Goal: Task Accomplishment & Management: Complete application form

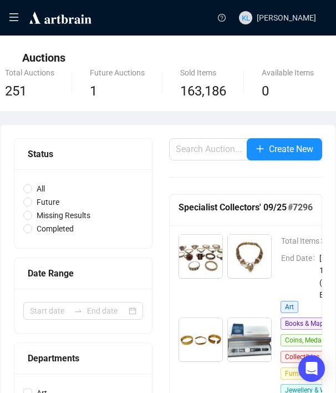
click at [11, 18] on icon "menu" at bounding box center [14, 17] width 10 height 10
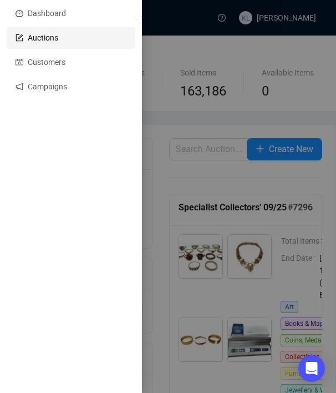
click at [203, 64] on div at bounding box center [168, 196] width 336 height 393
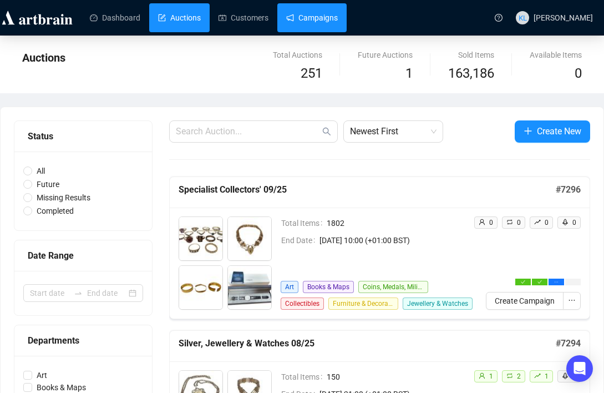
click at [315, 18] on link "Campaigns" at bounding box center [312, 17] width 52 height 29
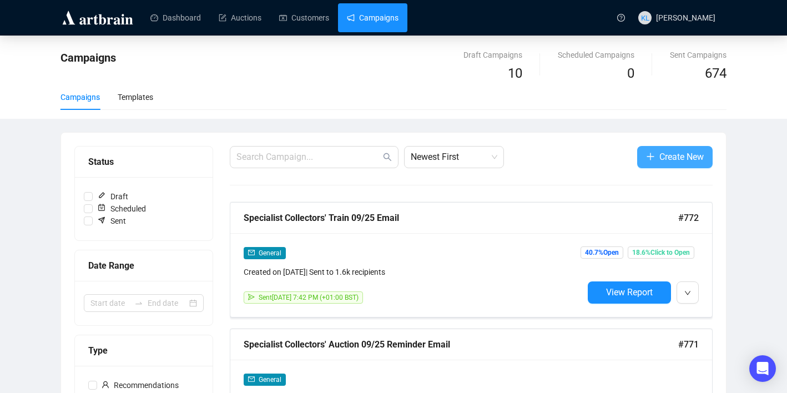
click at [336, 154] on button "Create New" at bounding box center [674, 157] width 75 height 22
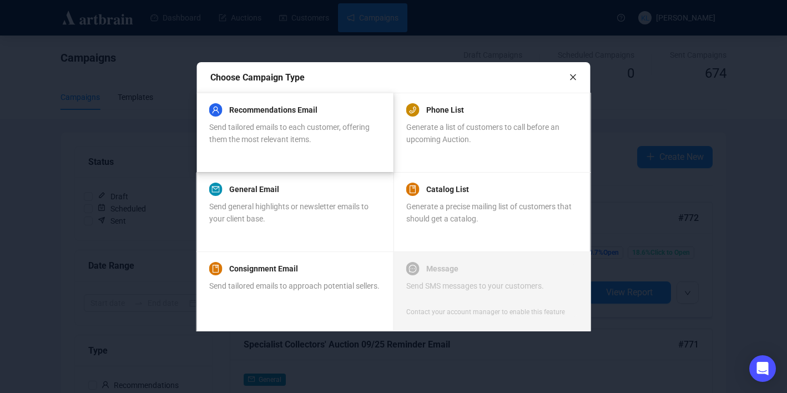
click at [323, 131] on span "Send tailored emails to each customer, offering them the most relevant items." at bounding box center [289, 133] width 160 height 21
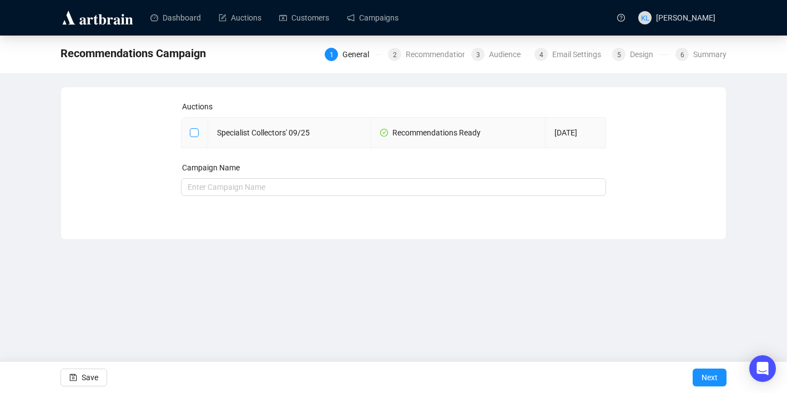
click at [192, 129] on input "checkbox" at bounding box center [194, 132] width 8 height 8
checkbox input "true"
type input "Specialist Collectors' 09/25 Campaign"
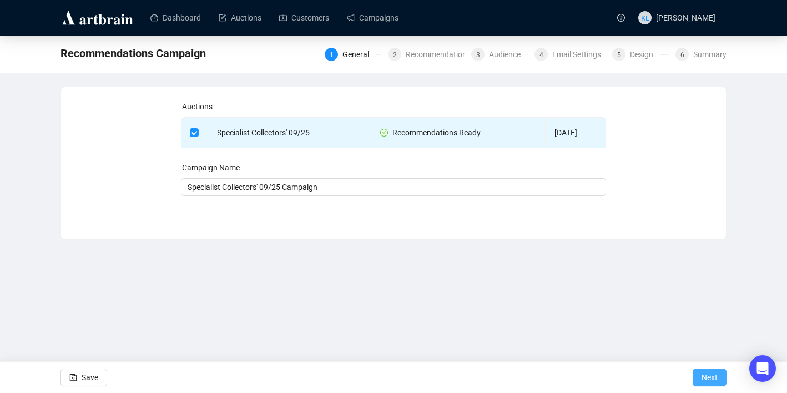
click at [336, 369] on span "Next" at bounding box center [710, 377] width 16 height 31
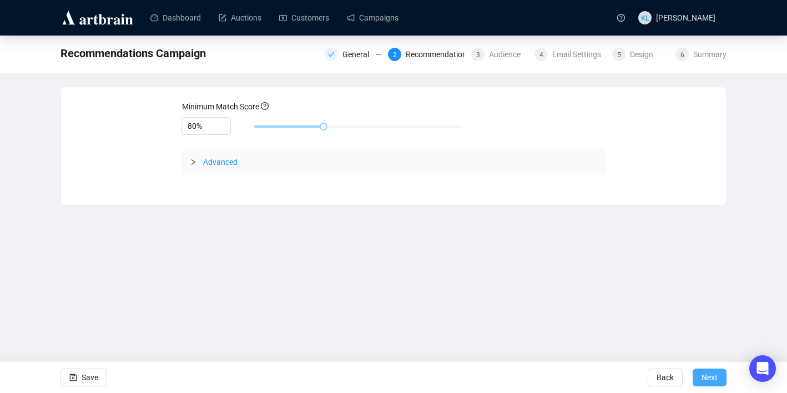
click at [336, 369] on span "Next" at bounding box center [710, 377] width 16 height 31
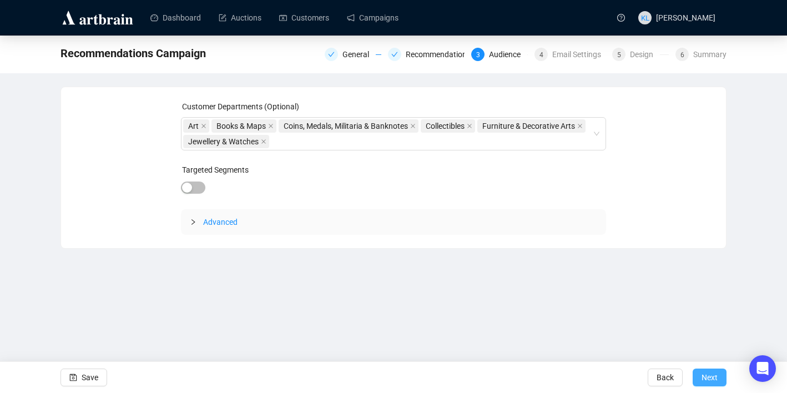
click at [336, 373] on span "Next" at bounding box center [710, 377] width 16 height 31
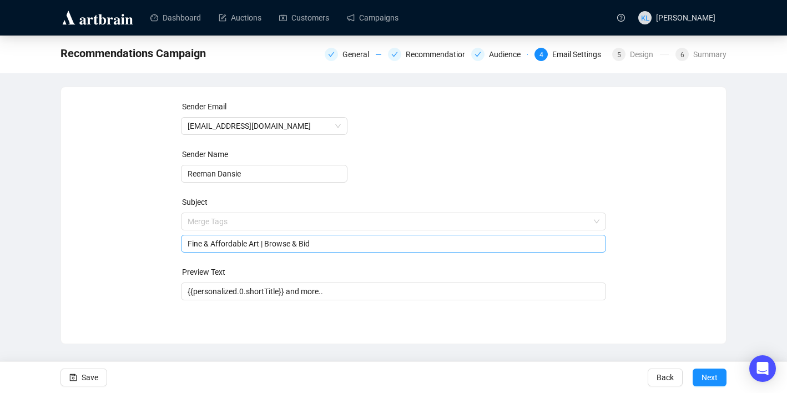
click at [333, 219] on span "Merge Tags Fine & Affordable Art | Browse & Bid" at bounding box center [394, 232] width 426 height 31
click at [333, 219] on input "search" at bounding box center [389, 221] width 402 height 17
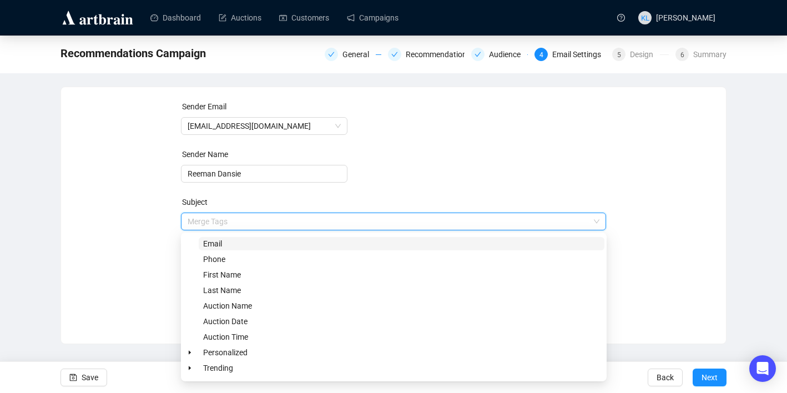
click at [333, 219] on input "search" at bounding box center [389, 221] width 402 height 17
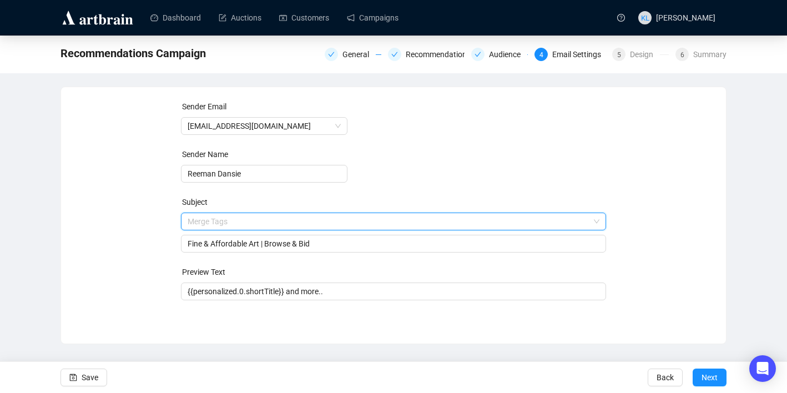
click at [332, 219] on input "search" at bounding box center [389, 221] width 402 height 17
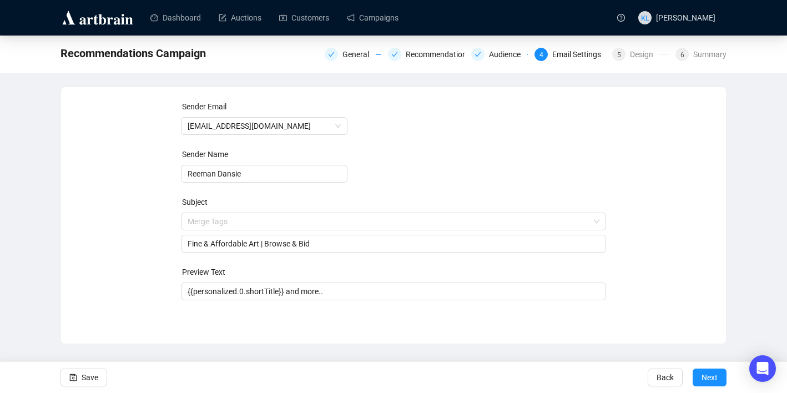
click at [118, 233] on div "Sender Email [EMAIL_ADDRESS][DOMAIN_NAME] Sender Name Reeman Dansie Subject Mer…" at bounding box center [393, 206] width 638 height 213
click at [216, 245] on input "Fine & Affordable Art | Browse & Bid" at bounding box center [394, 244] width 412 height 12
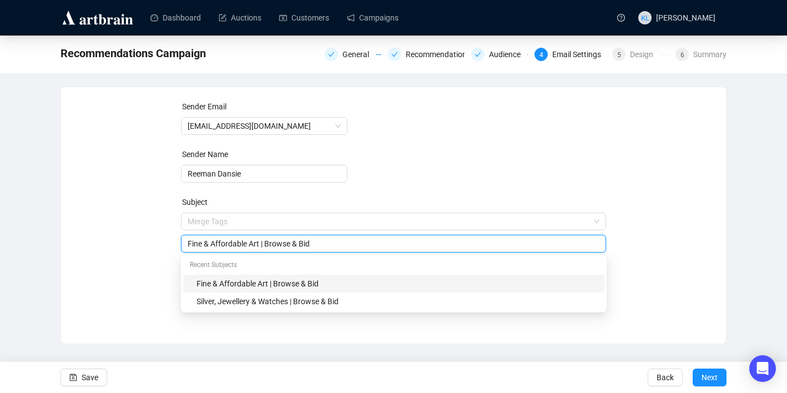
click at [216, 245] on input "Fine & Affordable Art | Browse & Bid" at bounding box center [394, 244] width 412 height 12
type input "Specialist Collectors' | Browse Catalogue"
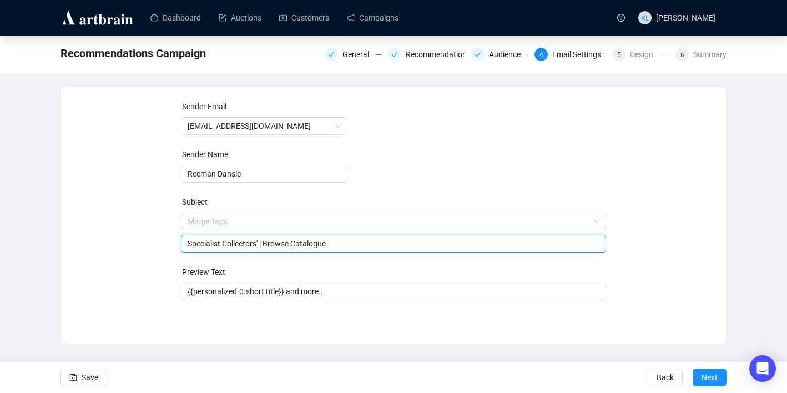
click at [336, 252] on div "Sender Email [EMAIL_ADDRESS][DOMAIN_NAME] Sender Name [PERSON_NAME] Subject Mer…" at bounding box center [393, 206] width 638 height 213
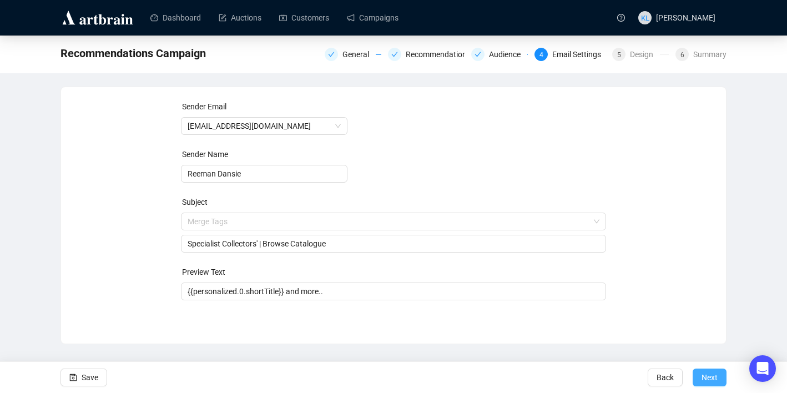
click at [336, 371] on span "Next" at bounding box center [710, 377] width 16 height 31
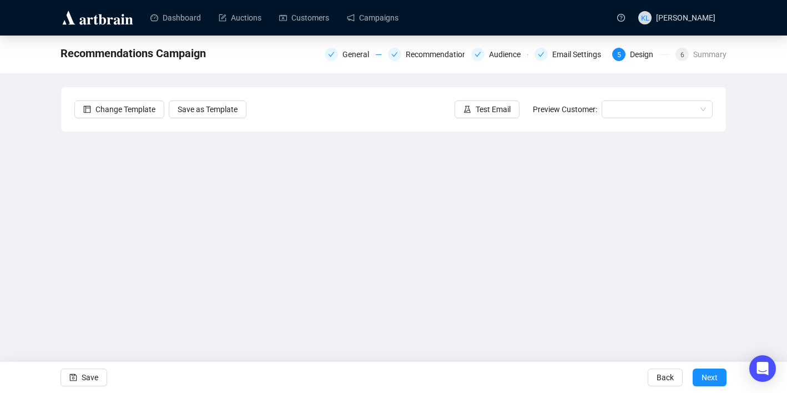
scroll to position [20, 0]
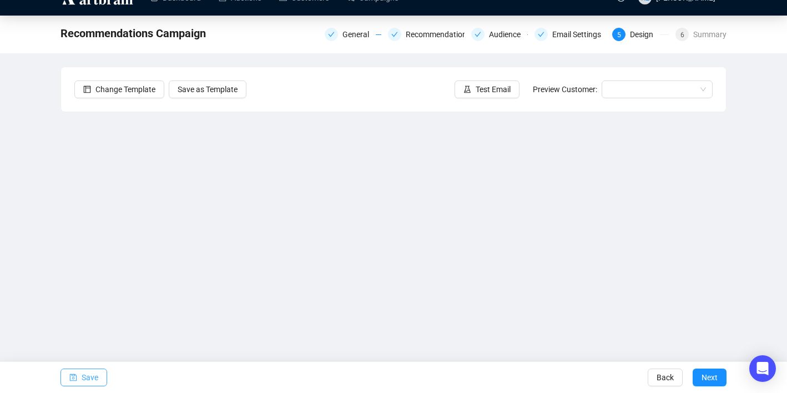
click at [90, 369] on span "Save" at bounding box center [90, 377] width 17 height 31
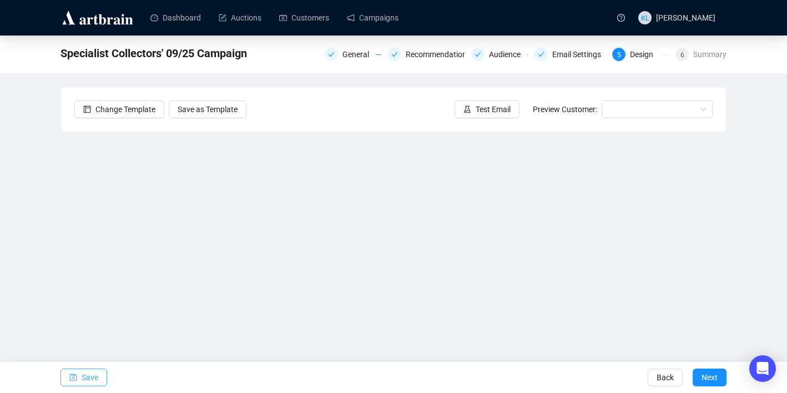
click at [87, 372] on span "Save" at bounding box center [90, 377] width 17 height 31
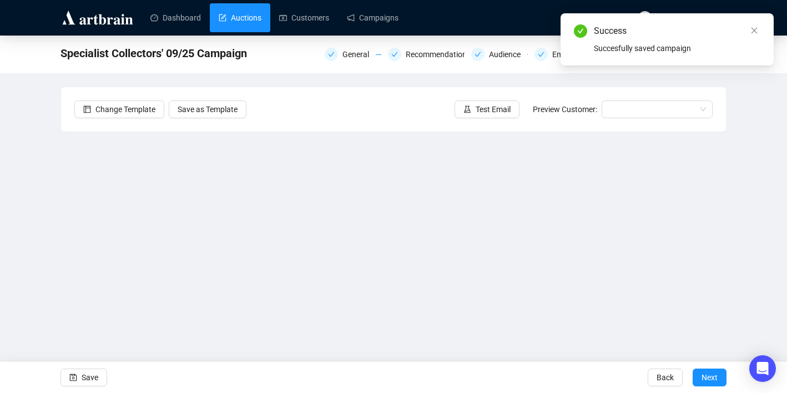
click at [254, 16] on link "Auctions" at bounding box center [240, 17] width 43 height 29
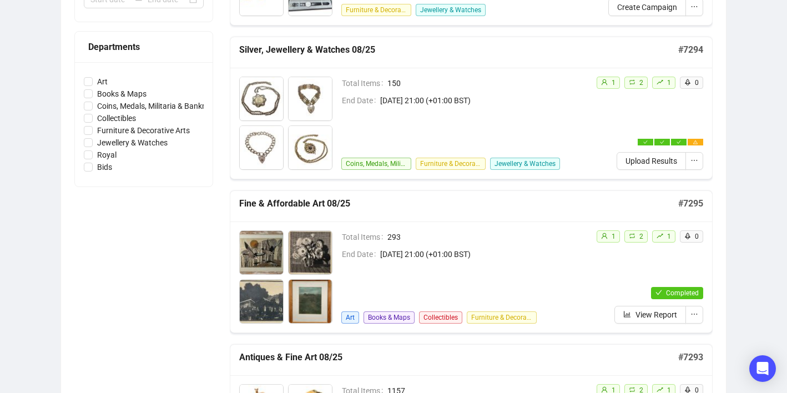
scroll to position [292, 0]
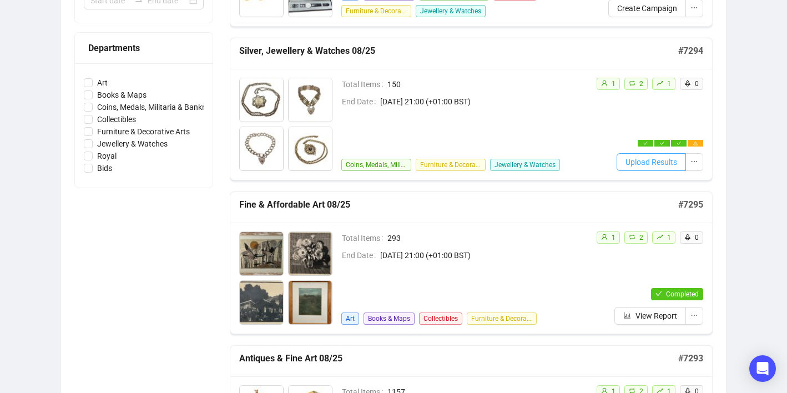
click at [336, 163] on span "Upload Results" at bounding box center [651, 162] width 52 height 12
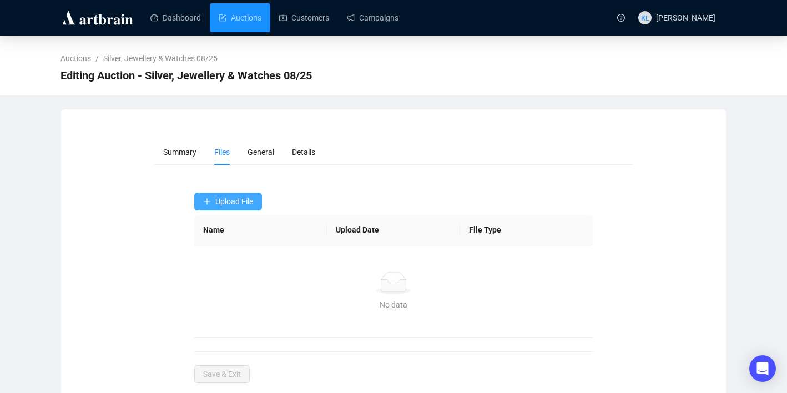
click at [248, 202] on span "Upload File" at bounding box center [234, 201] width 38 height 9
click at [226, 243] on span "Bids" at bounding box center [229, 246] width 52 height 12
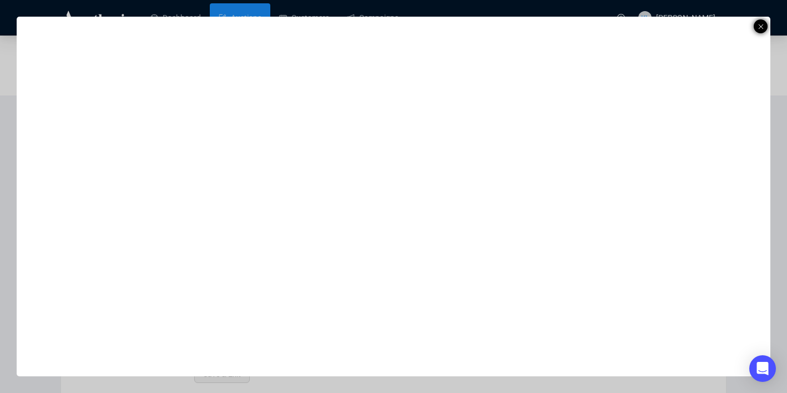
click at [336, 21] on icon at bounding box center [761, 26] width 6 height 13
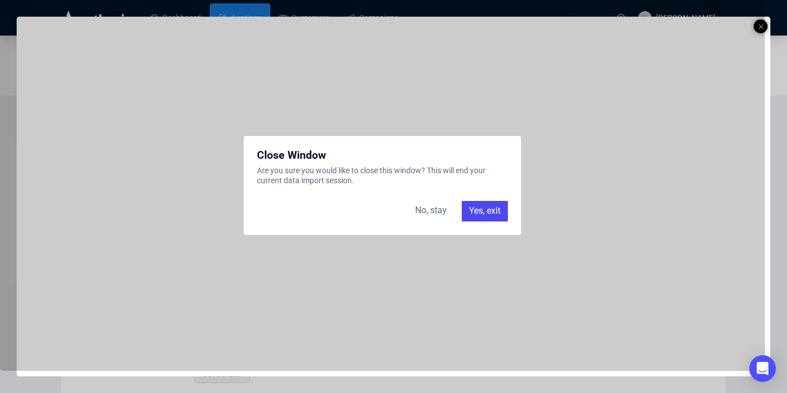
click at [336, 213] on div "Yes, exit" at bounding box center [485, 211] width 46 height 20
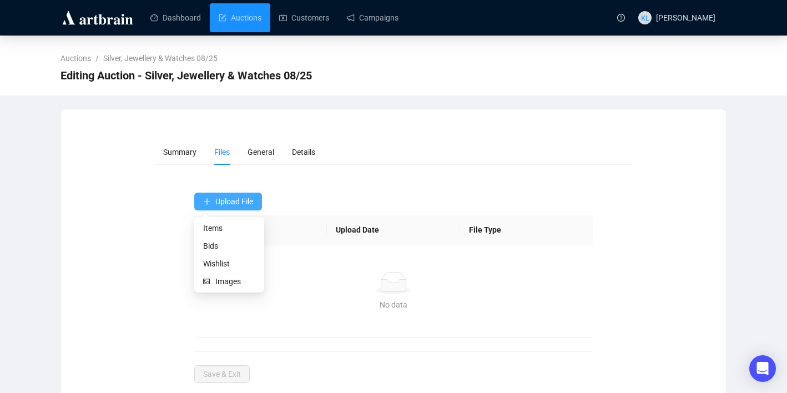
click at [245, 206] on button "Upload File" at bounding box center [228, 202] width 68 height 18
click at [223, 244] on span "Bids" at bounding box center [229, 246] width 52 height 12
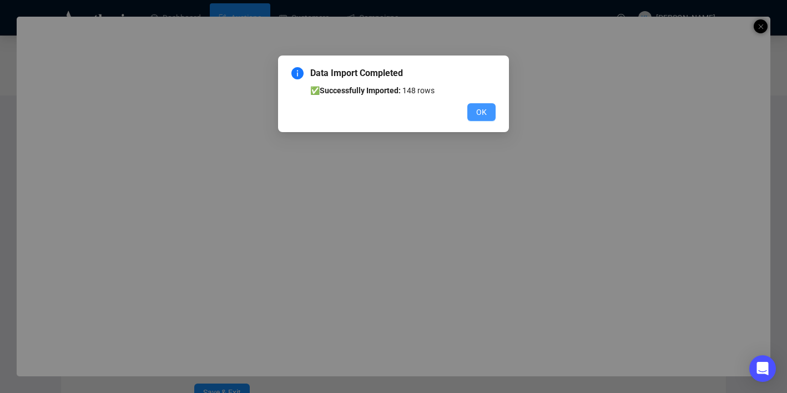
click at [336, 115] on span "OK" at bounding box center [481, 112] width 11 height 12
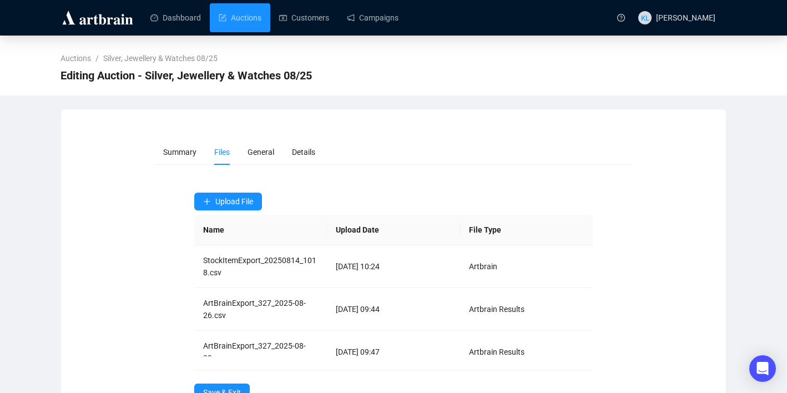
scroll to position [39, 0]
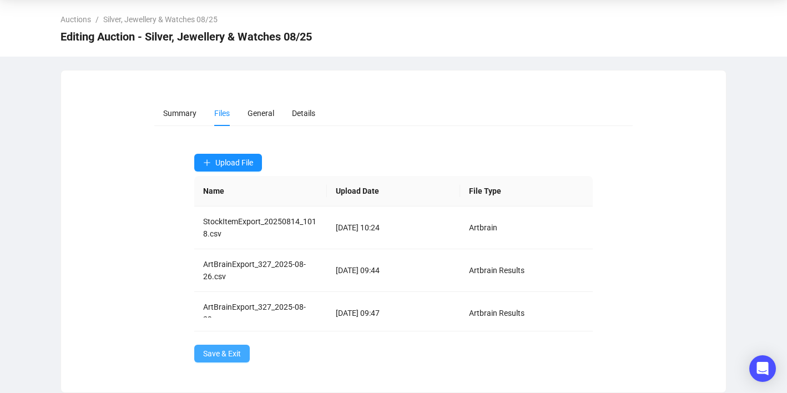
click at [229, 356] on span "Save & Exit" at bounding box center [222, 353] width 38 height 12
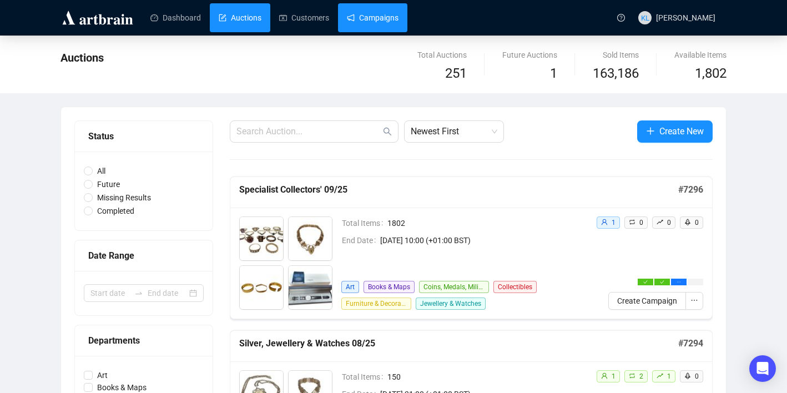
click at [336, 25] on link "Campaigns" at bounding box center [373, 17] width 52 height 29
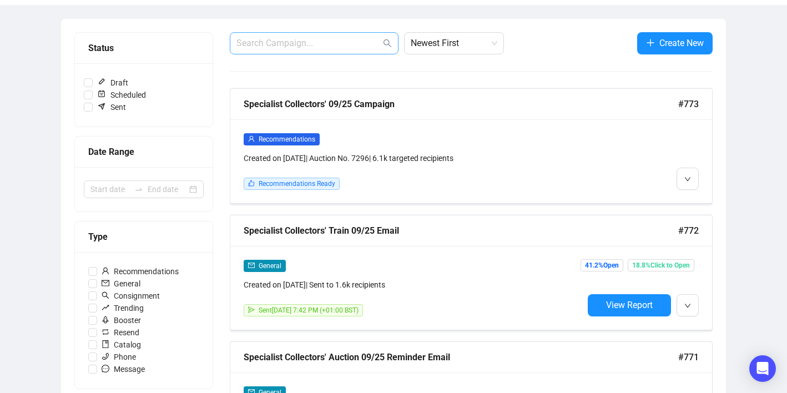
scroll to position [120, 0]
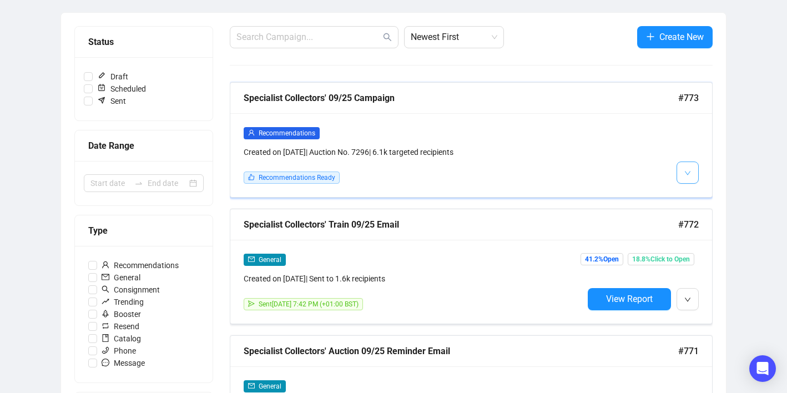
click at [336, 168] on span "button" at bounding box center [687, 172] width 7 height 14
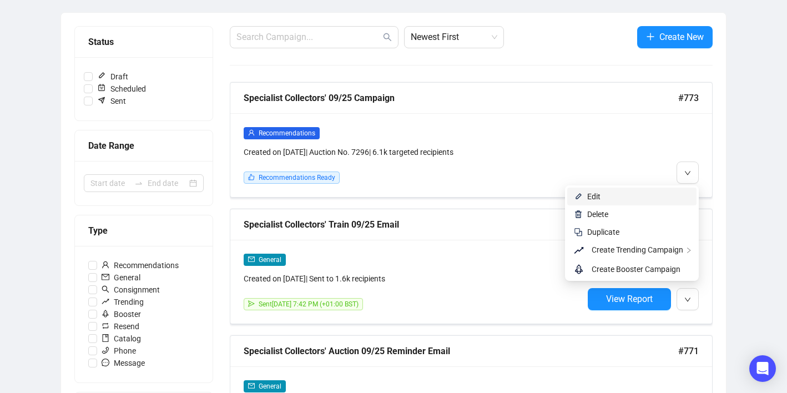
click at [336, 192] on span "Edit" at bounding box center [638, 196] width 103 height 12
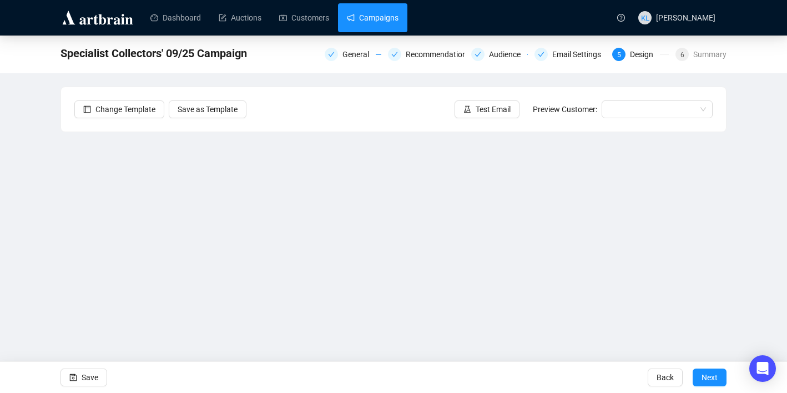
click at [336, 26] on link "Campaigns" at bounding box center [373, 17] width 52 height 29
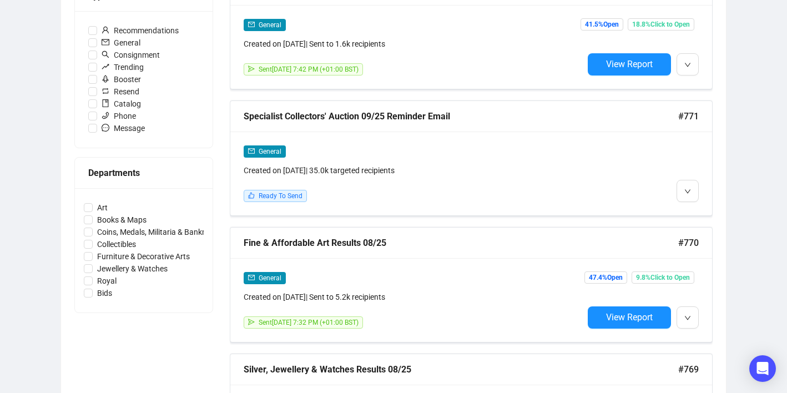
scroll to position [360, 0]
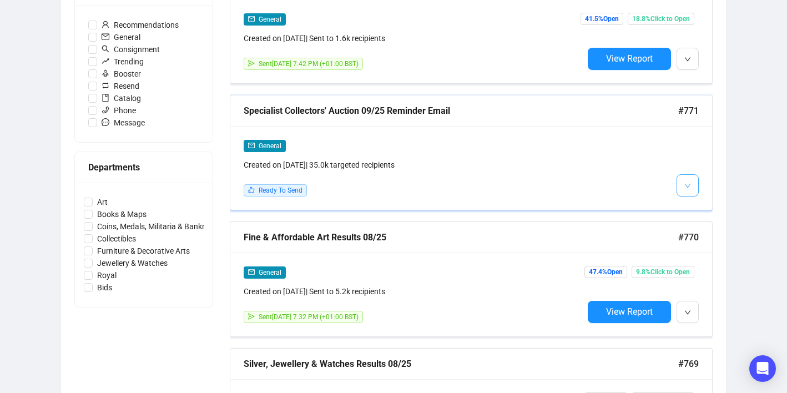
click at [336, 184] on icon "down" at bounding box center [687, 186] width 7 height 7
click at [336, 203] on li "Edit" at bounding box center [708, 209] width 59 height 18
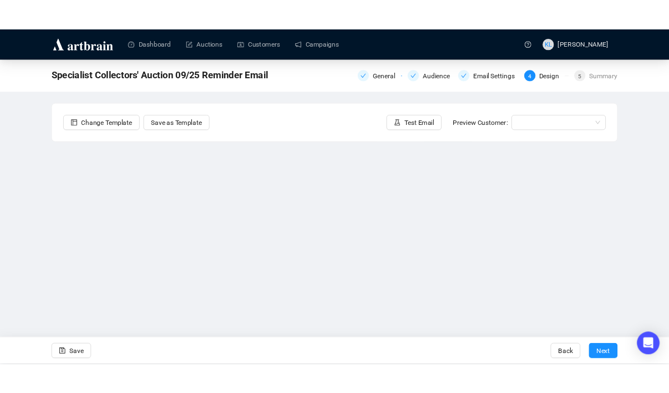
scroll to position [20, 0]
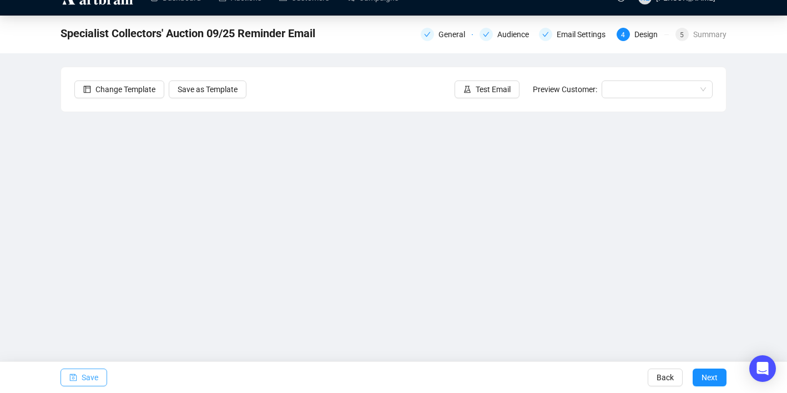
click at [96, 372] on span "Save" at bounding box center [90, 377] width 17 height 31
click at [89, 372] on span "Save" at bounding box center [90, 377] width 17 height 31
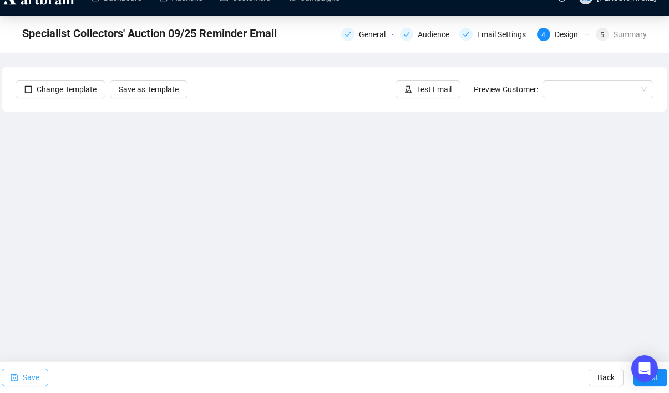
click at [36, 373] on span "Save" at bounding box center [31, 377] width 17 height 31
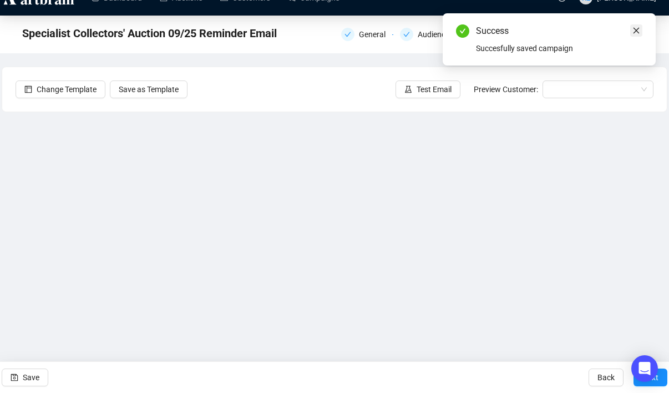
click at [336, 31] on icon "close" at bounding box center [637, 31] width 8 height 8
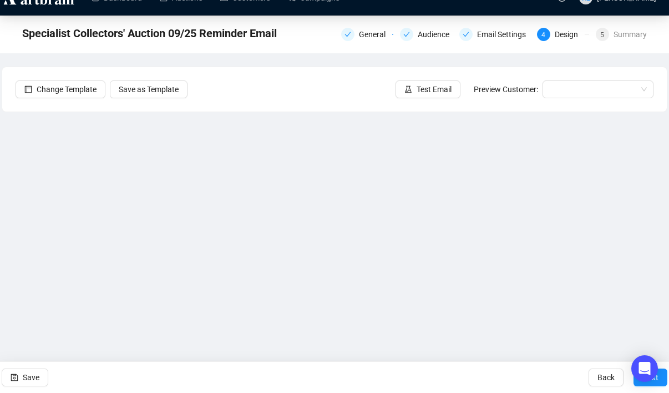
click at [336, 31] on div "Email Settings" at bounding box center [504, 34] width 55 height 13
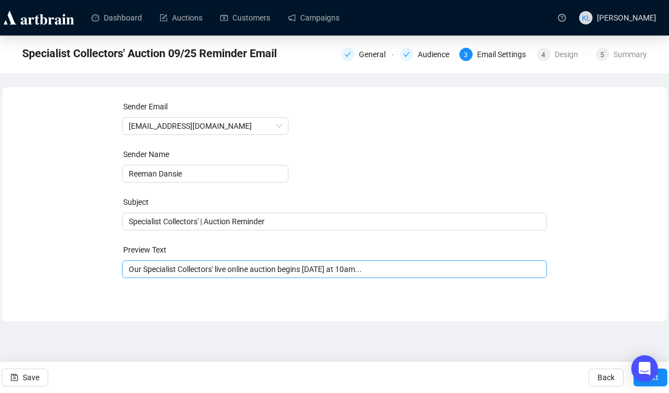
click at [293, 271] on span "Our Specialist Collectors' live online auction begins [DATE] at 10am..." at bounding box center [335, 269] width 426 height 9
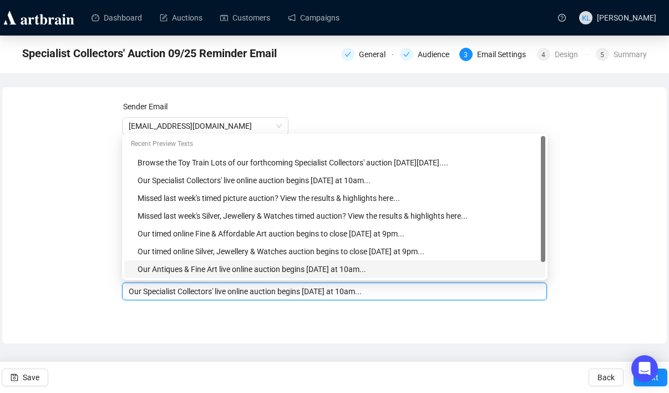
click at [336, 292] on input "Our Specialist Collectors' live online auction begins [DATE] at 10am..." at bounding box center [335, 291] width 412 height 12
type input "Our Specialist Collectors' live online auction begins [DATE] at 10am..."
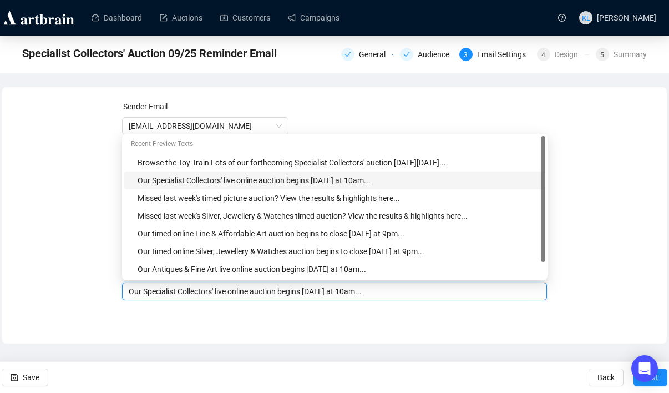
click at [164, 334] on div "Sender Email [EMAIL_ADDRESS][DOMAIN_NAME] Sender Name [PERSON_NAME] Subject Spe…" at bounding box center [335, 216] width 666 height 258
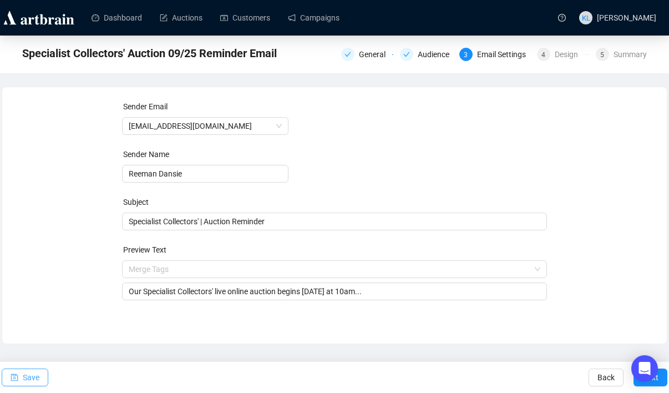
click at [19, 375] on button "Save" at bounding box center [25, 378] width 47 height 18
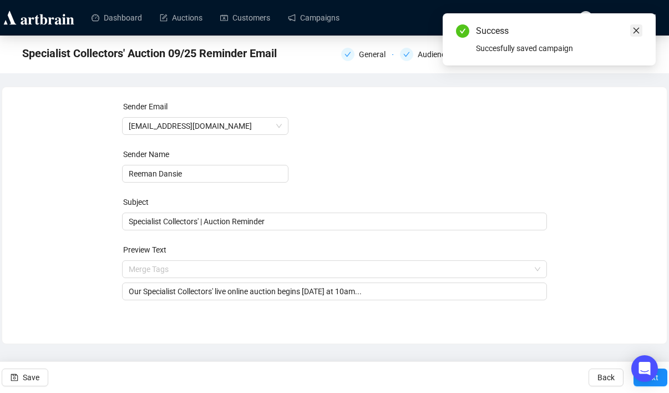
click at [336, 32] on icon "close" at bounding box center [637, 31] width 8 height 8
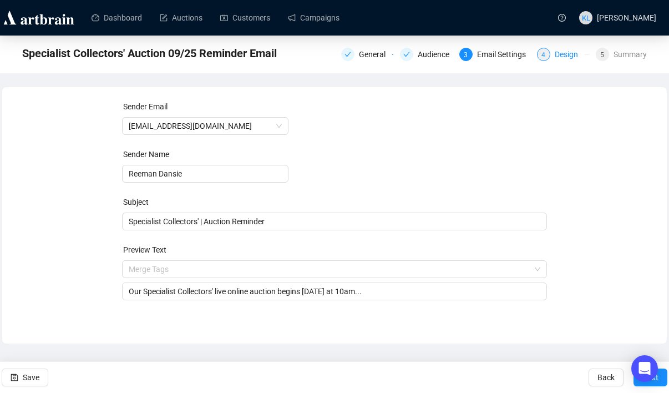
click at [336, 56] on span "4" at bounding box center [544, 55] width 4 height 8
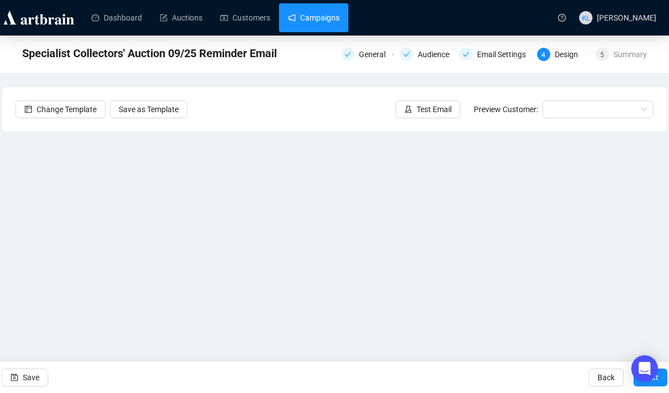
click at [327, 16] on link "Campaigns" at bounding box center [314, 17] width 52 height 29
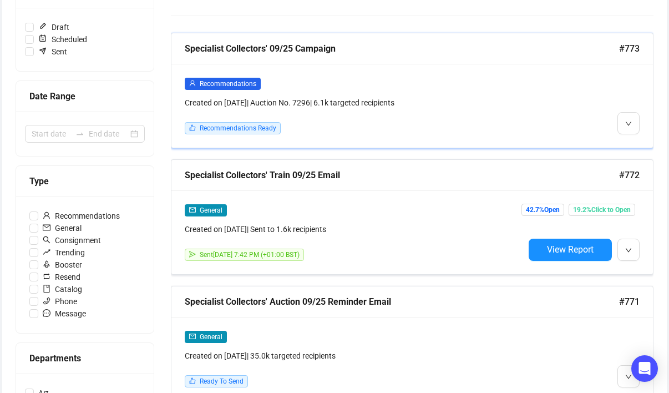
scroll to position [175, 0]
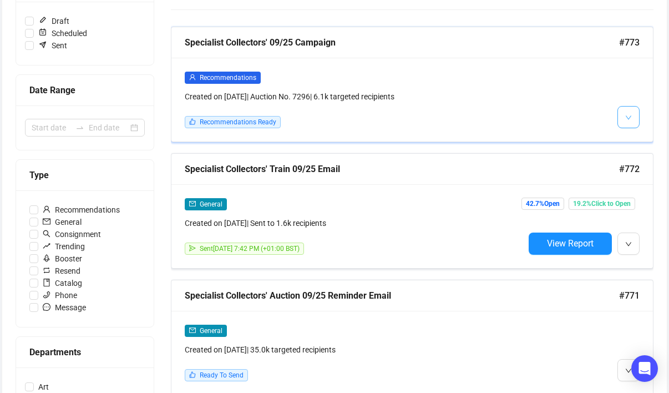
click at [336, 114] on icon "down" at bounding box center [628, 117] width 7 height 7
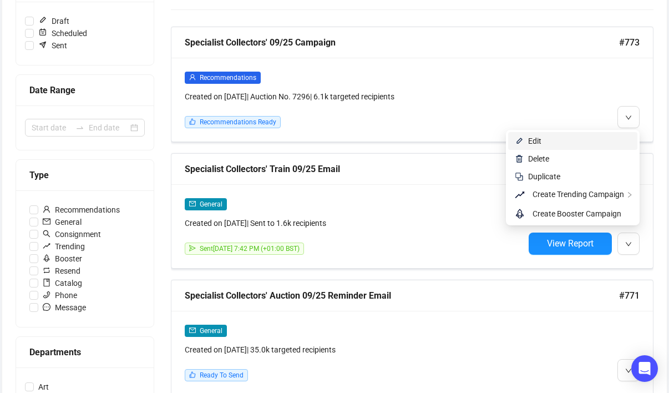
click at [336, 142] on span "Edit" at bounding box center [579, 141] width 103 height 12
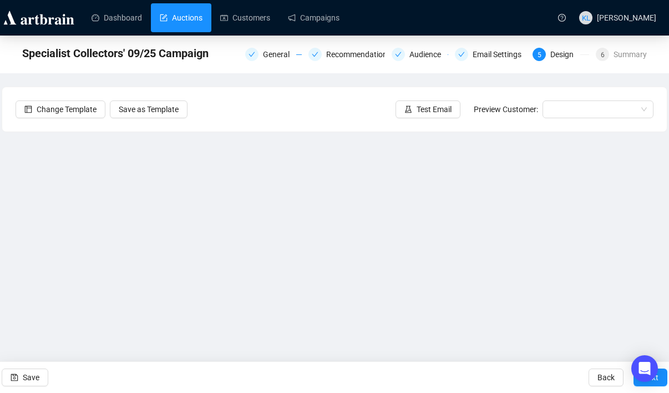
click at [193, 23] on link "Auctions" at bounding box center [181, 17] width 43 height 29
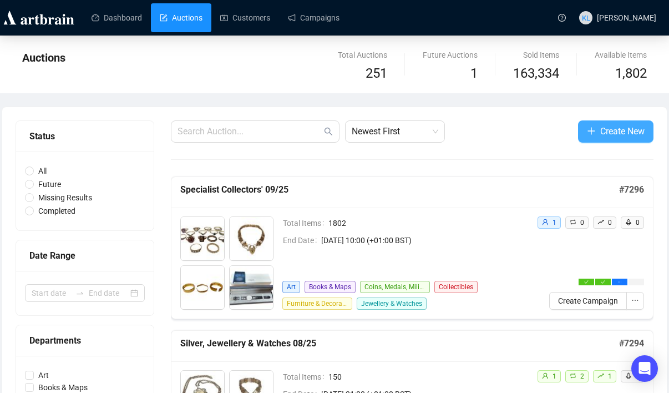
click at [336, 139] on button "Create New" at bounding box center [615, 131] width 75 height 22
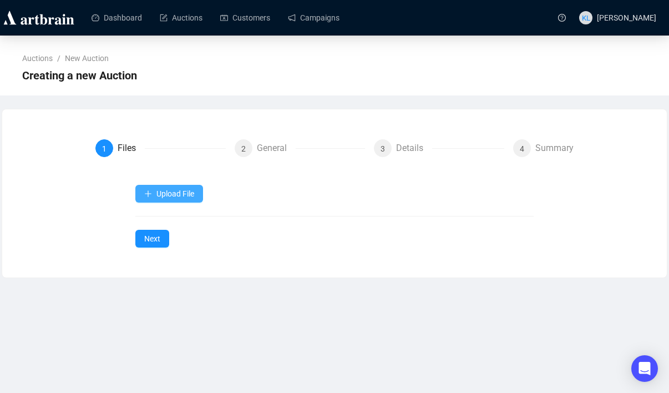
click at [200, 193] on button "Upload File" at bounding box center [169, 194] width 68 height 18
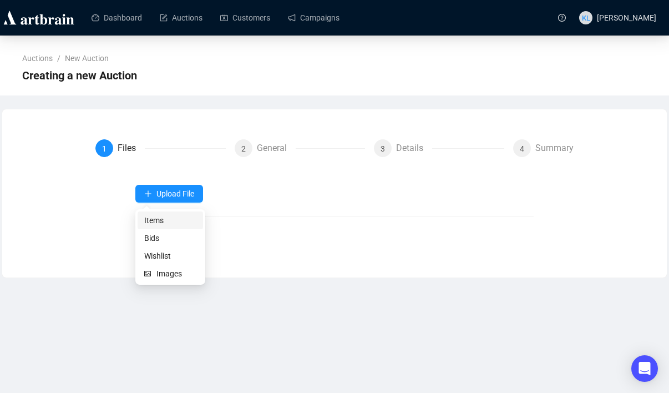
click at [167, 225] on span "Items" at bounding box center [170, 220] width 52 height 12
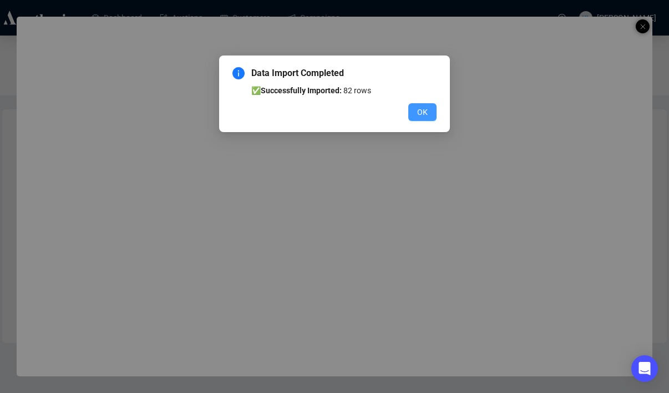
click at [336, 106] on button "OK" at bounding box center [422, 112] width 28 height 18
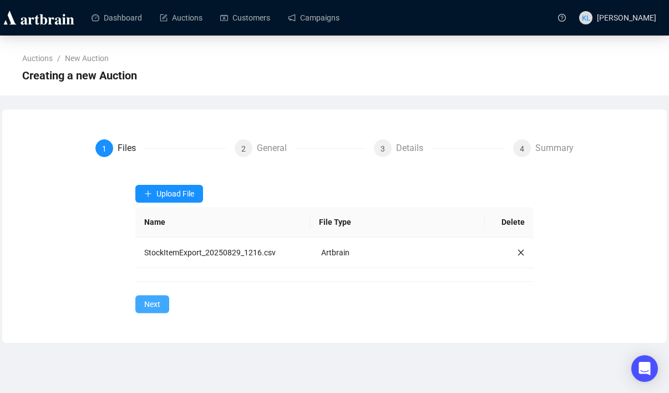
click at [147, 301] on span "Next" at bounding box center [152, 304] width 16 height 12
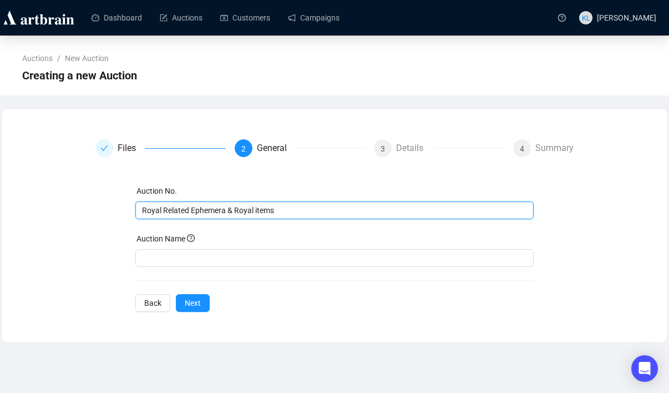
click at [200, 210] on input "Royal Related Ephemera & Royal items" at bounding box center [333, 210] width 383 height 12
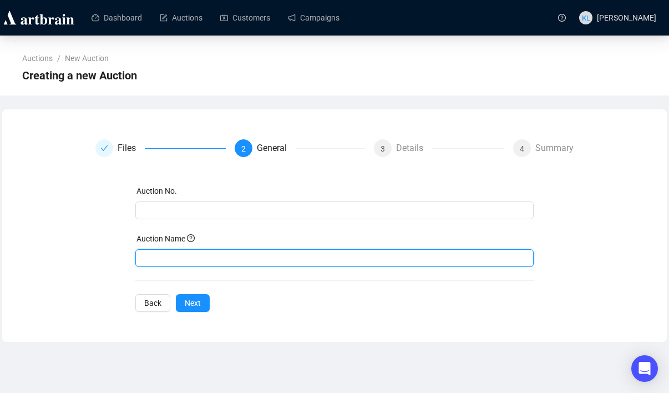
click at [196, 257] on input "text" at bounding box center [334, 258] width 399 height 18
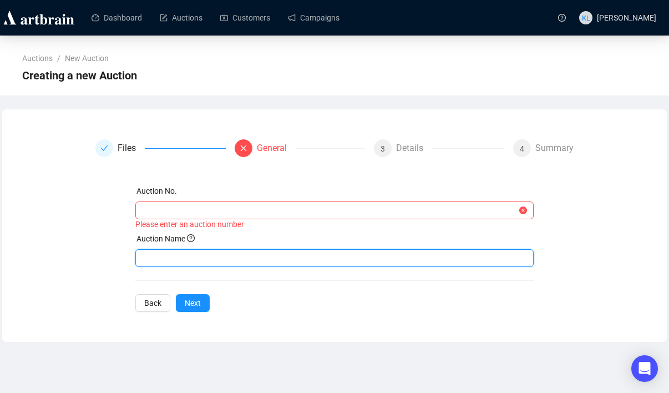
paste input "Royal Related Ephemera & Royal items"
type input "Royal Related Ephemera & Royal items"
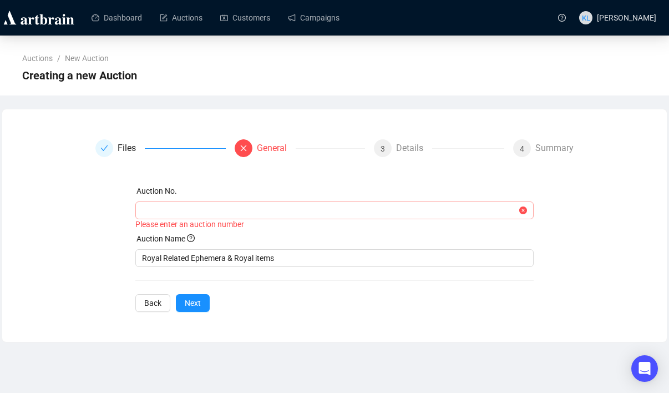
click at [169, 218] on span at bounding box center [334, 210] width 399 height 18
click at [169, 210] on input "text" at bounding box center [330, 210] width 376 height 12
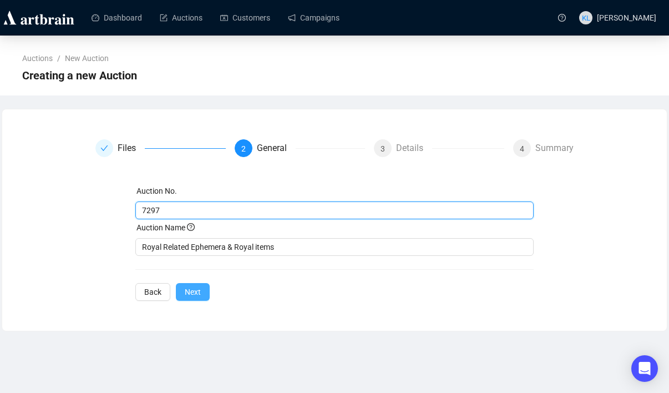
type input "7297"
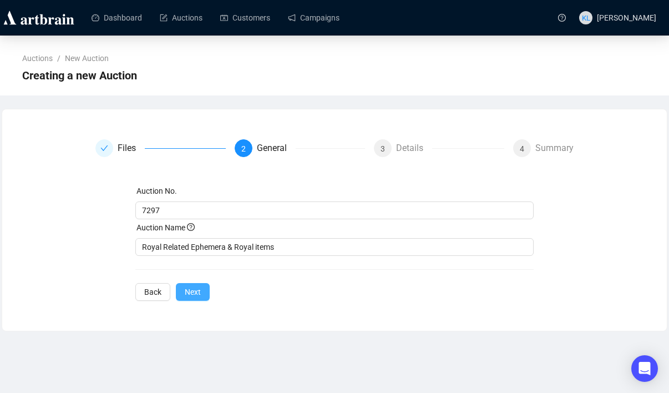
click at [195, 289] on span "Next" at bounding box center [193, 292] width 16 height 12
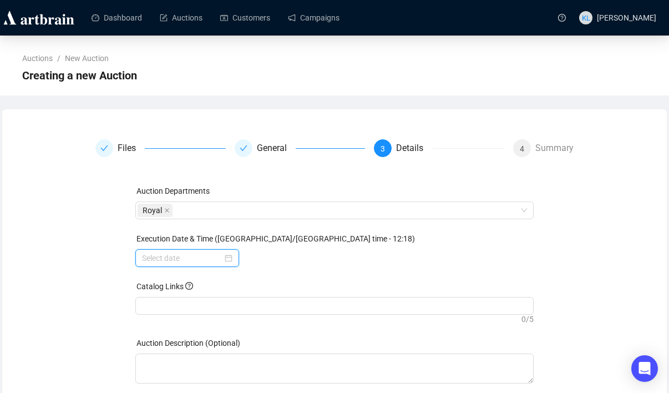
click at [193, 260] on input at bounding box center [182, 258] width 80 height 12
click at [166, 255] on input at bounding box center [182, 258] width 80 height 12
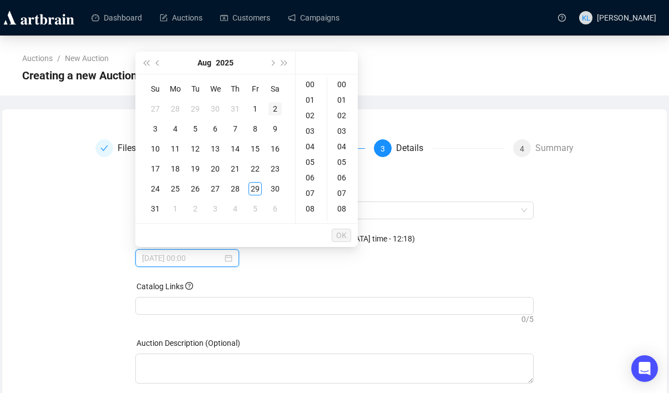
type input "[DATE] 00:00"
click at [274, 63] on span "Next month (PageDown)" at bounding box center [272, 63] width 6 height 6
click at [160, 145] on div "14" at bounding box center [155, 148] width 13 height 13
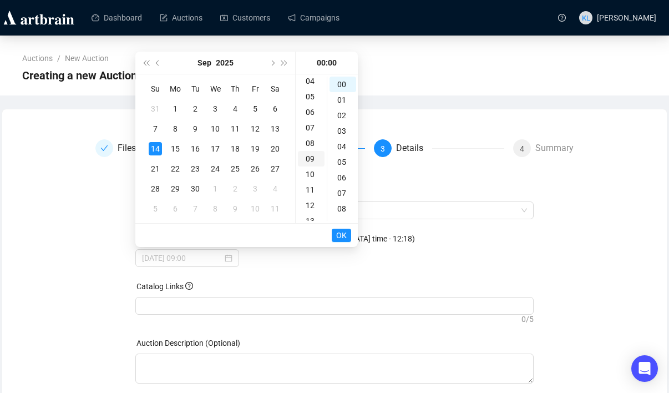
click at [312, 162] on div "09" at bounding box center [311, 159] width 27 height 16
click at [309, 134] on div "21" at bounding box center [311, 132] width 27 height 16
type input "[DATE] 21:00"
click at [336, 232] on span "OK" at bounding box center [341, 235] width 11 height 21
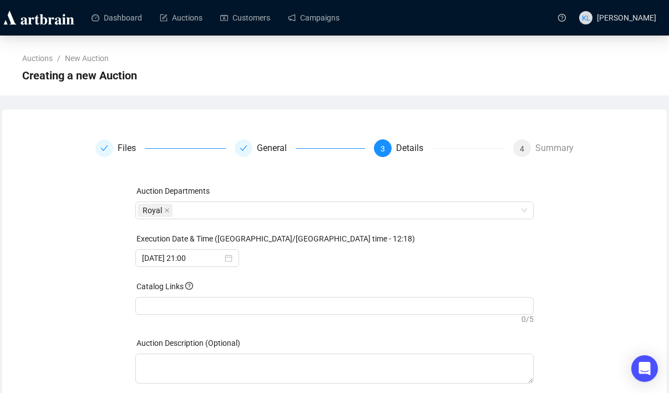
scroll to position [66, 0]
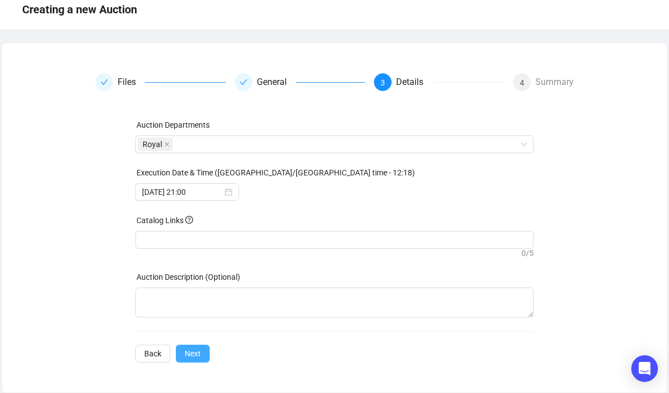
click at [199, 347] on span "Next" at bounding box center [193, 353] width 16 height 12
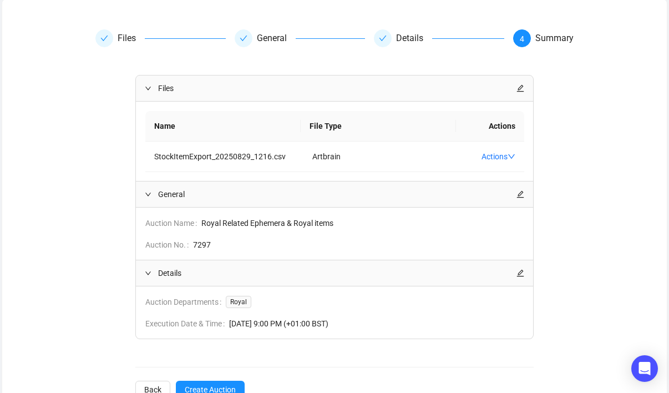
scroll to position [146, 0]
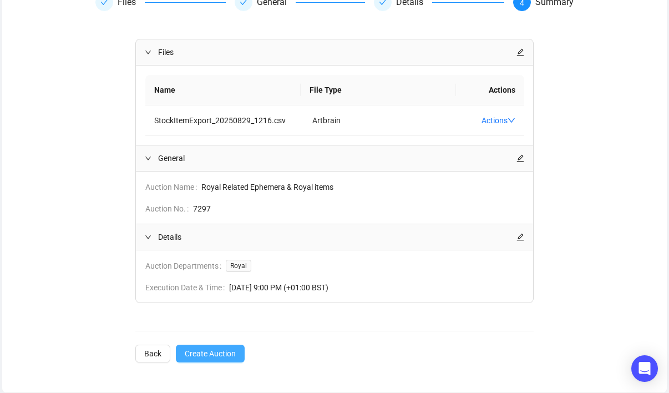
click at [205, 353] on span "Create Auction" at bounding box center [210, 353] width 51 height 12
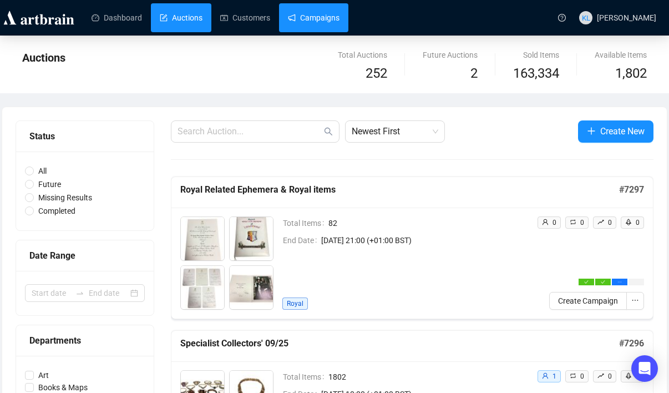
click at [336, 11] on link "Campaigns" at bounding box center [314, 17] width 52 height 29
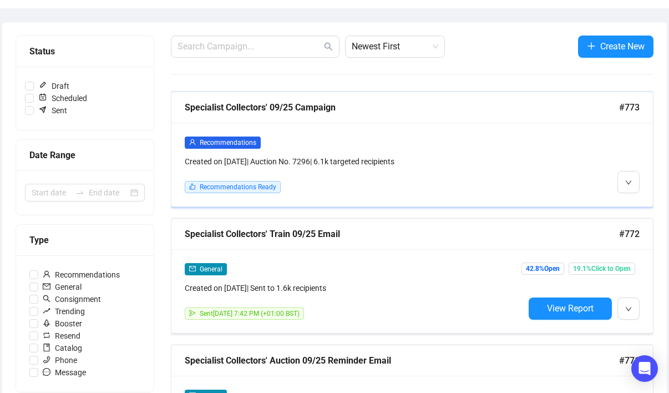
scroll to position [127, 0]
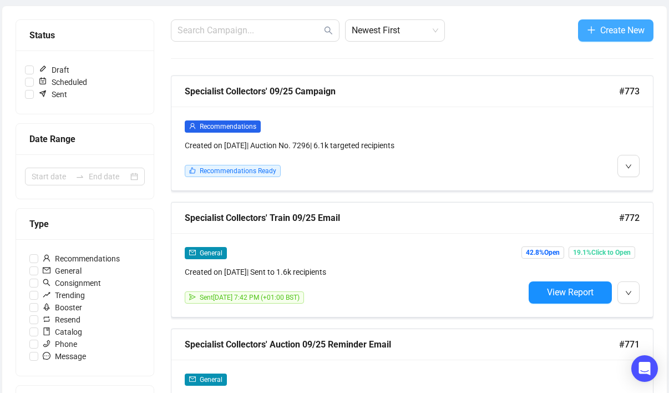
click at [336, 32] on span "Create New" at bounding box center [622, 30] width 44 height 14
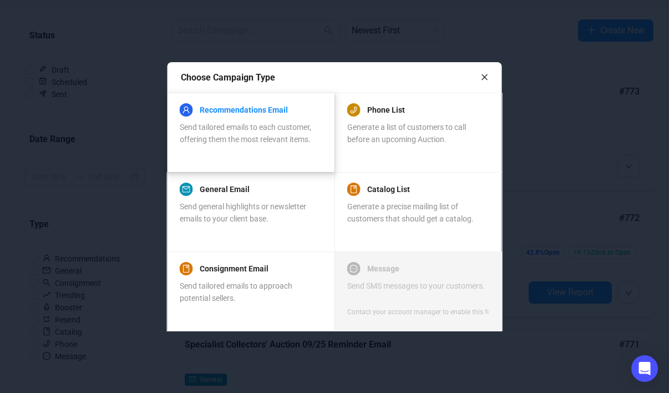
click at [276, 113] on link "Recommendations Email" at bounding box center [244, 109] width 88 height 13
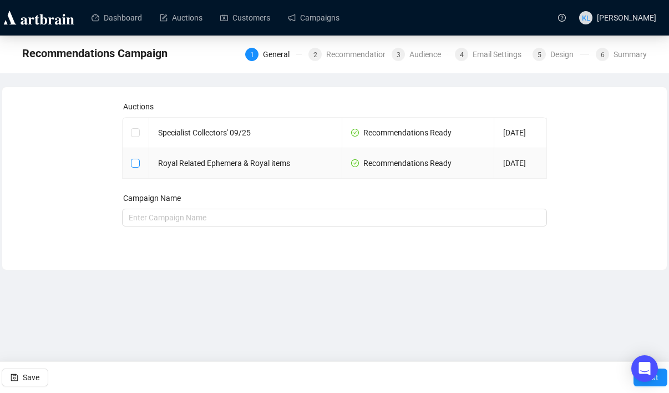
click at [134, 162] on input "checkbox" at bounding box center [135, 163] width 8 height 8
checkbox input "true"
type input "Royal Related Ephemera & Royal items Campaign"
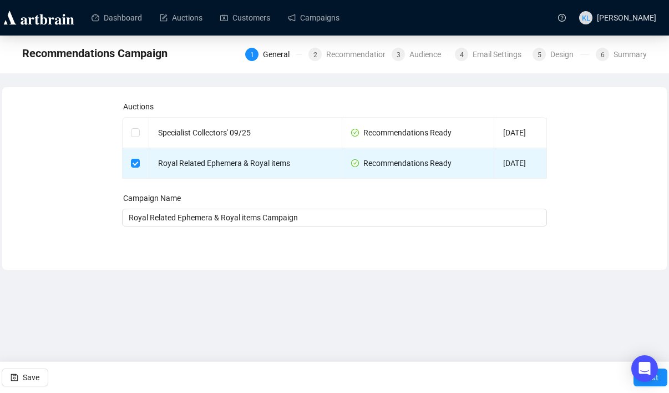
click at [336, 211] on div "Auctions Specialist Collectors' 09/25 Recommendations Ready [DATE] Royal Relate…" at bounding box center [335, 169] width 638 height 139
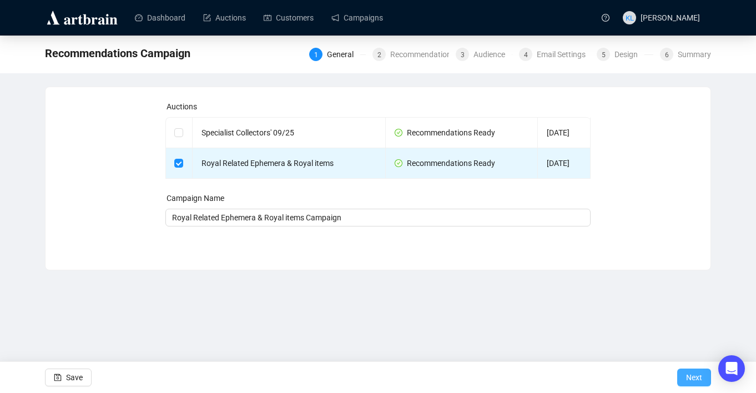
click at [336, 379] on span "Next" at bounding box center [694, 377] width 16 height 31
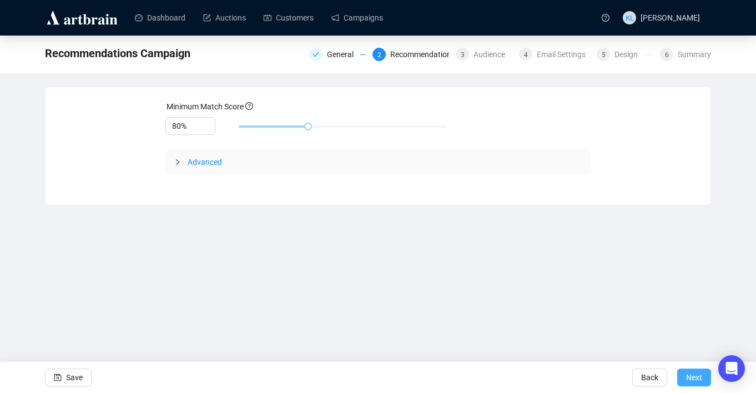
click at [336, 375] on span "Next" at bounding box center [694, 377] width 16 height 31
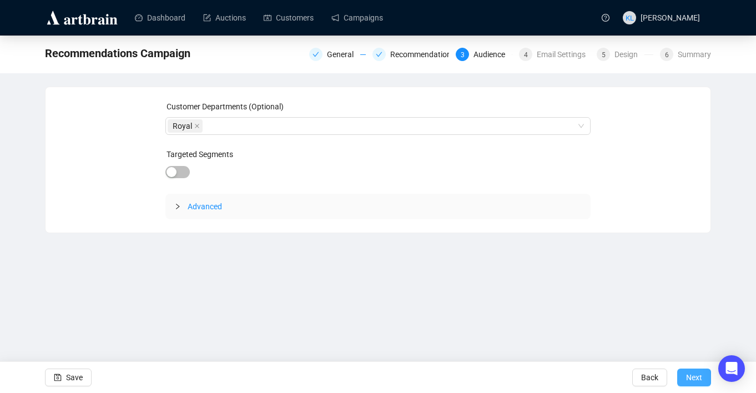
click at [336, 376] on span "Next" at bounding box center [694, 377] width 16 height 31
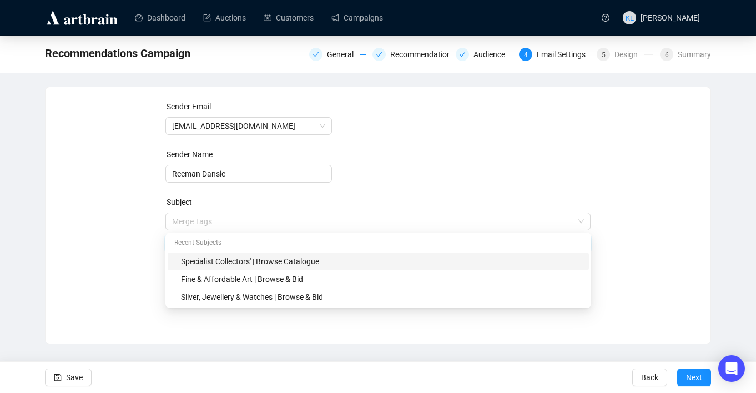
click at [336, 221] on span "Merge Tags Specialist Collectors' | Browse Catalogue" at bounding box center [378, 232] width 426 height 31
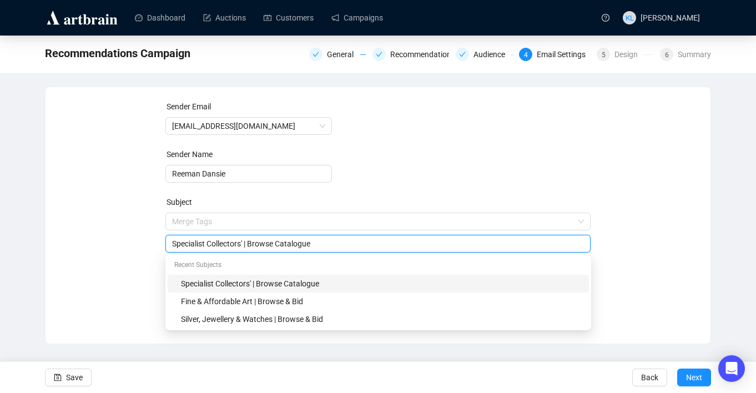
drag, startPoint x: 247, startPoint y: 245, endPoint x: 123, endPoint y: 245, distance: 123.8
click at [123, 245] on div "Sender Email [EMAIL_ADDRESS][DOMAIN_NAME] Sender Name [PERSON_NAME] Subject Mer…" at bounding box center [378, 206] width 638 height 213
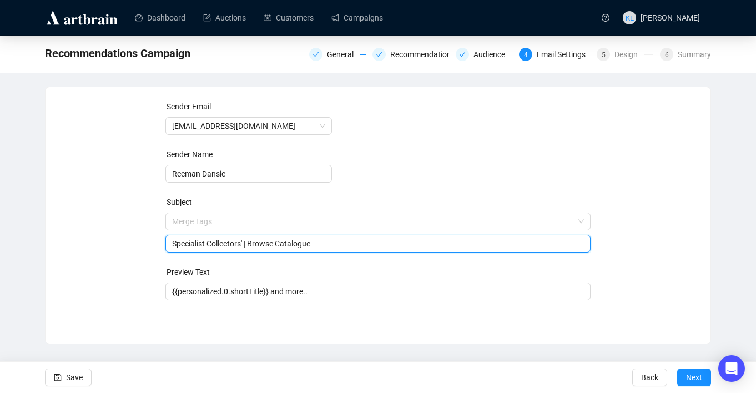
paste input "Royal Related Ephemera & Royal items"
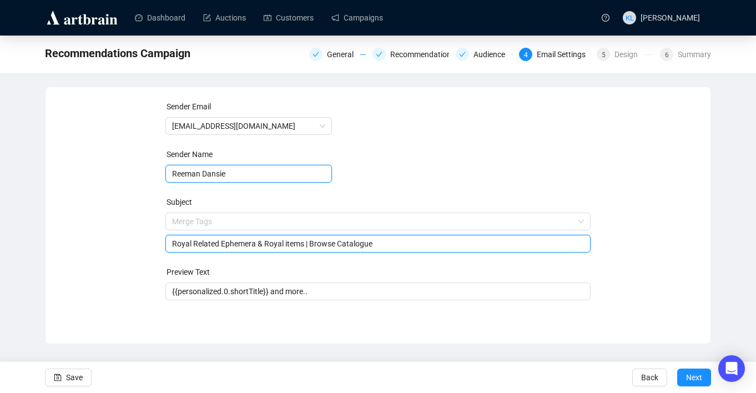
click at [295, 181] on input "Reeman Dansie" at bounding box center [248, 174] width 166 height 18
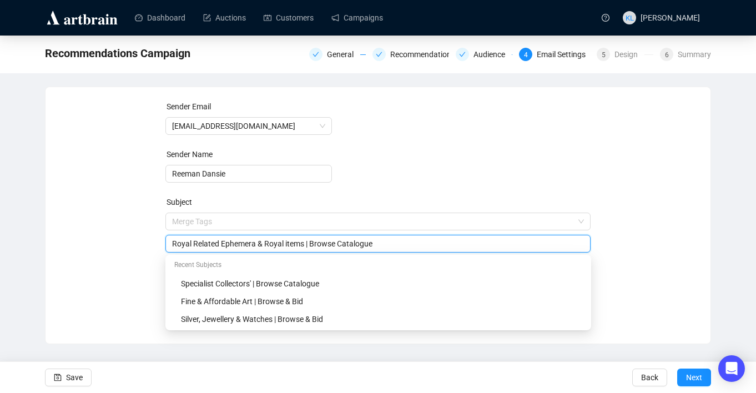
drag, startPoint x: 399, startPoint y: 244, endPoint x: 344, endPoint y: 243, distance: 55.5
click at [336, 243] on input "Royal Related Ephemera & Royal items | Browse Catalogue" at bounding box center [378, 244] width 412 height 12
type input "Royal Related Ephemera & Royal items | Browse & Bid"
click at [336, 199] on div "Sender Email [EMAIL_ADDRESS][DOMAIN_NAME] Sender Name [PERSON_NAME] Subject Mer…" at bounding box center [378, 206] width 638 height 213
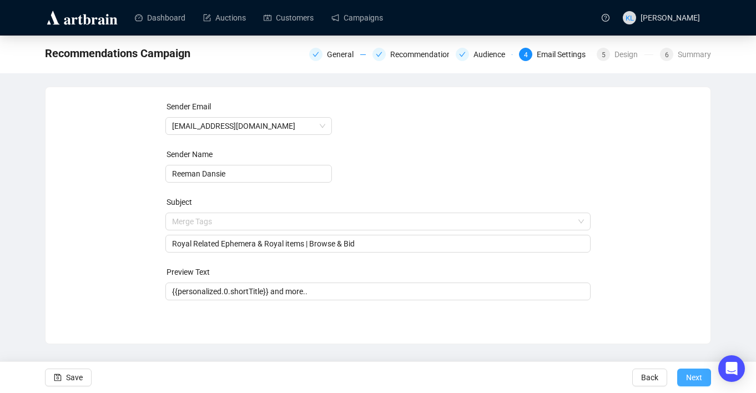
click at [336, 380] on span "Next" at bounding box center [694, 377] width 16 height 31
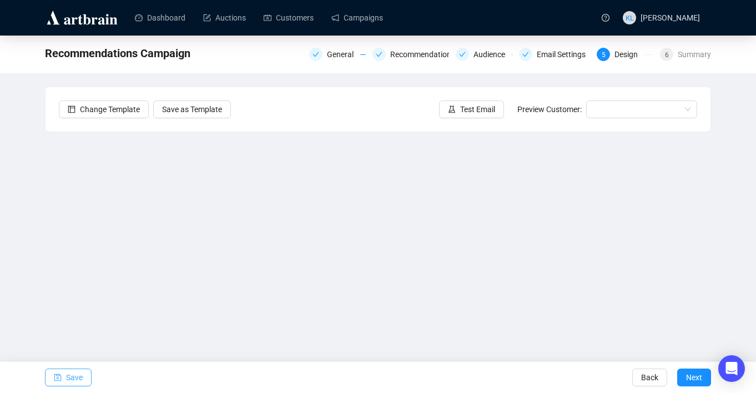
click at [66, 371] on span "Save" at bounding box center [74, 377] width 17 height 31
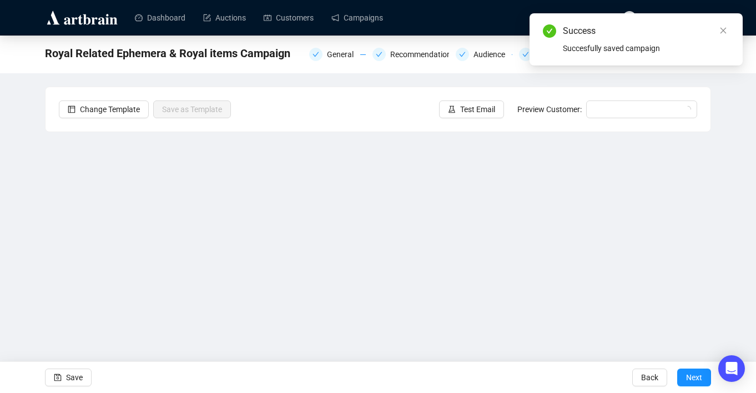
scroll to position [8, 0]
